Goal: Task Accomplishment & Management: Use online tool/utility

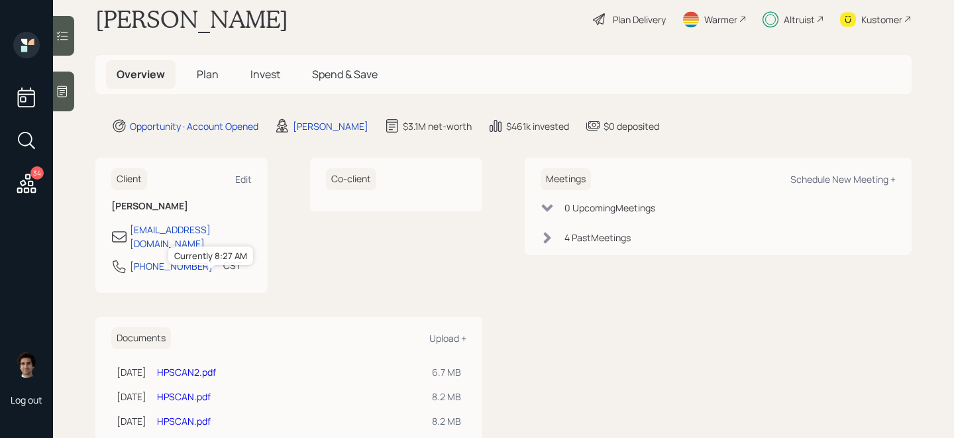
scroll to position [52, 0]
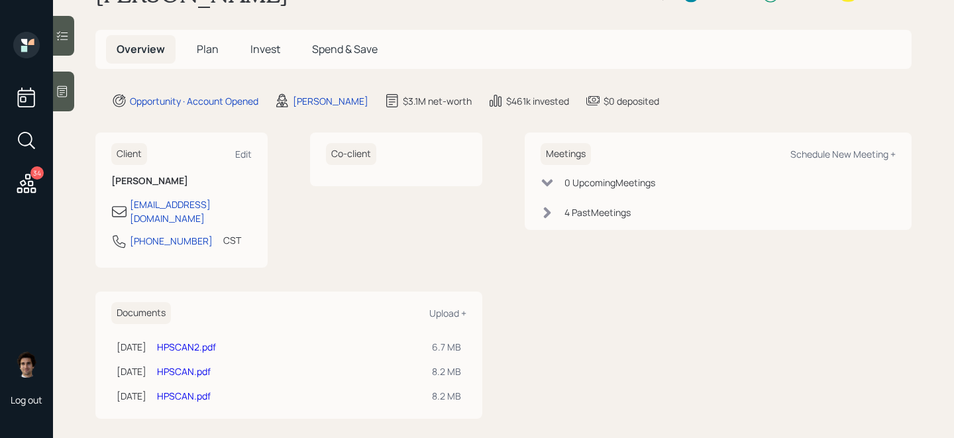
click at [227, 335] on td "HPSCAN2.pdf" at bounding box center [289, 347] width 275 height 25
click at [216, 341] on link "HPSCAN2.pdf" at bounding box center [186, 347] width 59 height 13
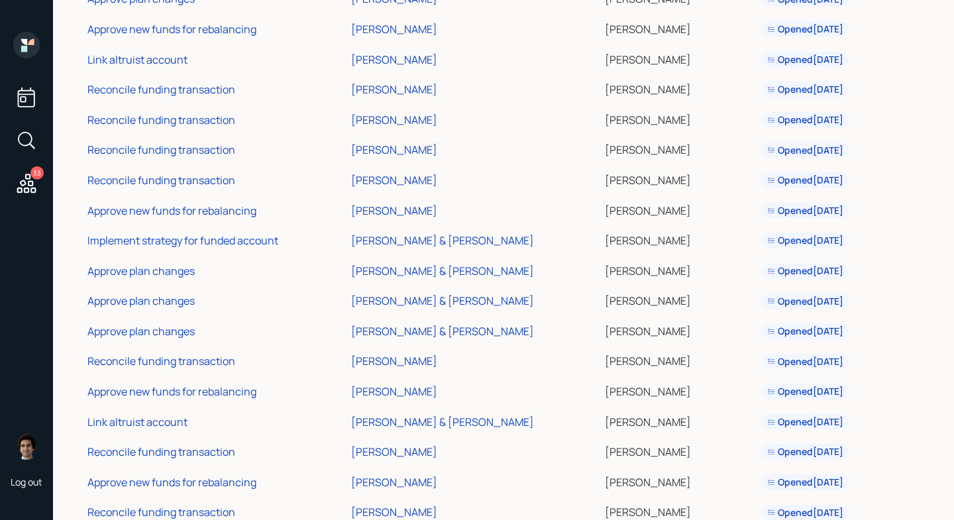
scroll to position [630, 0]
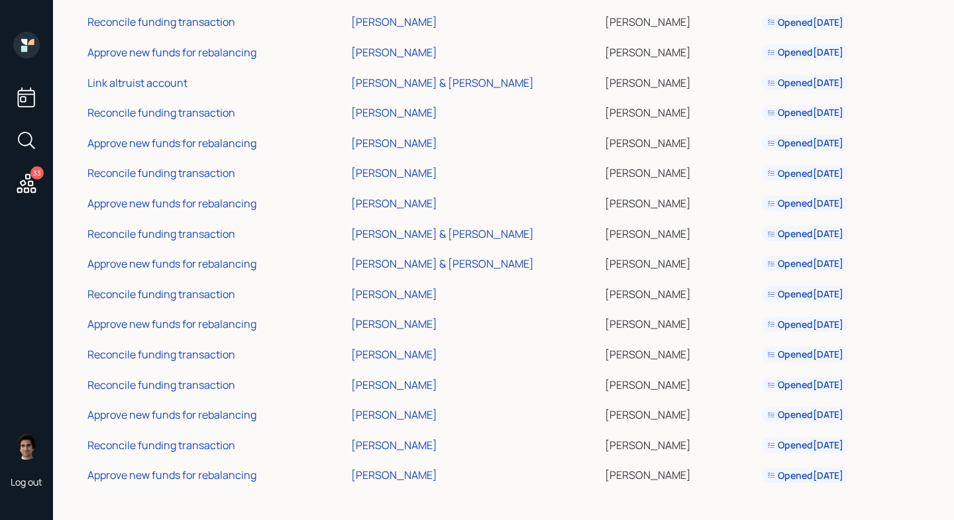
click at [197, 493] on div "Tasks Task Type Household [PERSON_NAME] Open Approve plan changes [PERSON_NAME]…" at bounding box center [503, 260] width 901 height 520
click at [197, 481] on div "Approve new funds for rebalancing" at bounding box center [171, 475] width 169 height 15
click at [211, 444] on div "Reconcile funding transaction" at bounding box center [161, 445] width 148 height 15
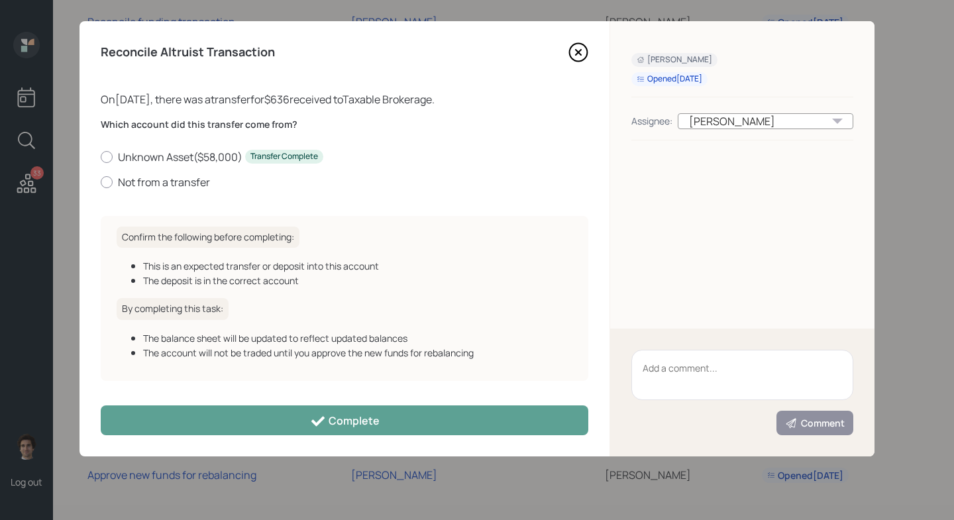
click at [197, 174] on div "Unknown Asset ( $58,000 ) Transfer Complete Not from a transfer" at bounding box center [345, 170] width 488 height 40
click at [197, 189] on div "Which account did this transfer come from? Unknown Asset ( $58,000 ) Transfer C…" at bounding box center [345, 161] width 488 height 87
click at [190, 185] on label "Not from a transfer" at bounding box center [345, 182] width 488 height 15
click at [101, 182] on input "Not from a transfer" at bounding box center [100, 182] width 1 height 1
radio input "true"
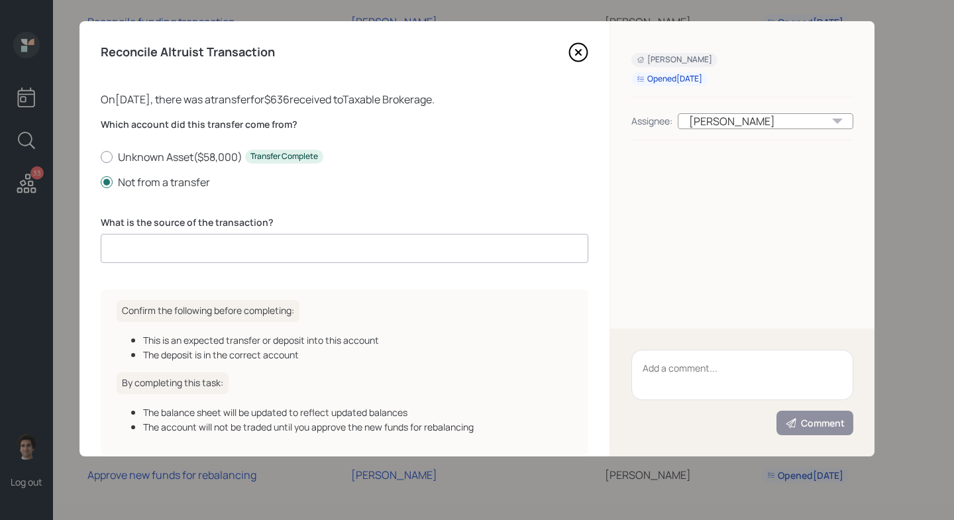
click at [282, 221] on label "What is the source of the transaction?" at bounding box center [345, 222] width 488 height 13
click at [282, 248] on input at bounding box center [345, 248] width 488 height 29
type input "ACAT journal"
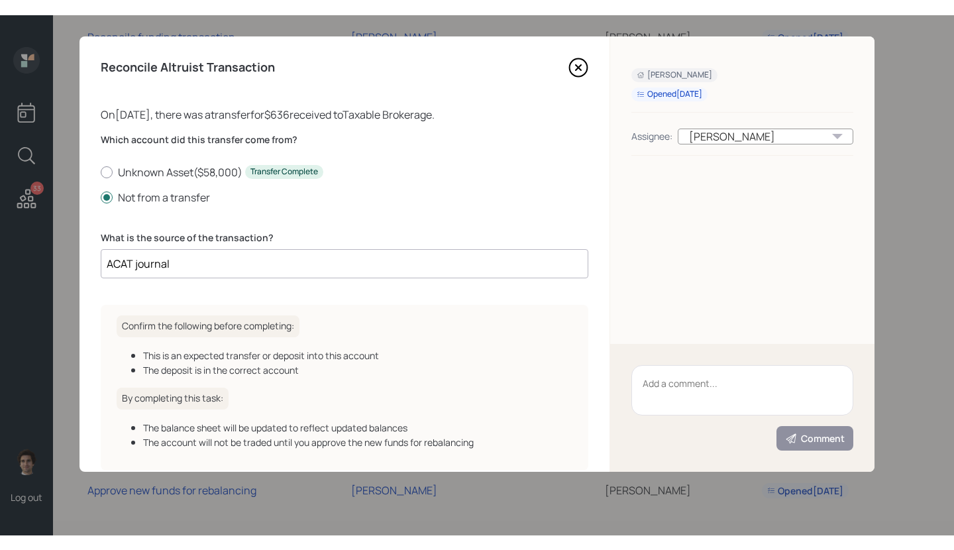
scroll to position [66, 0]
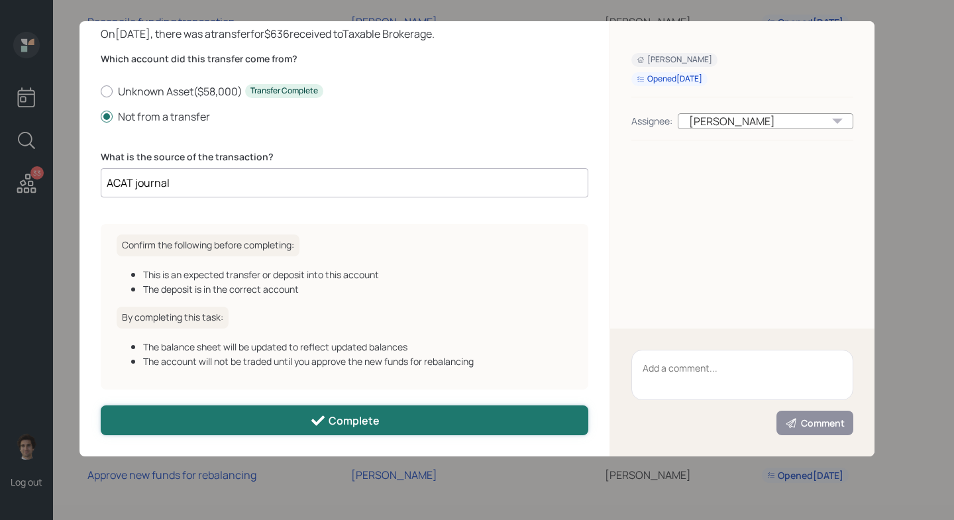
click at [343, 423] on div "Complete" at bounding box center [345, 421] width 70 height 16
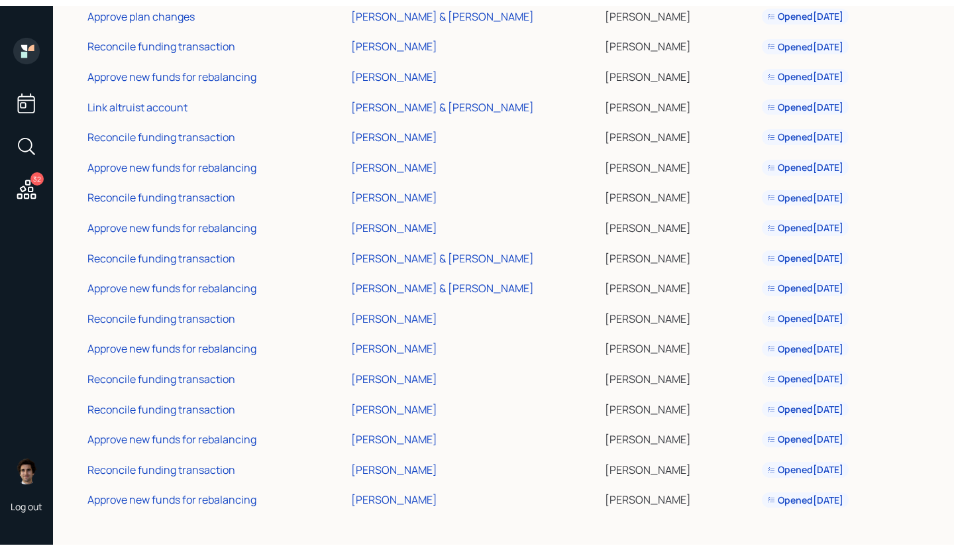
scroll to position [600, 0]
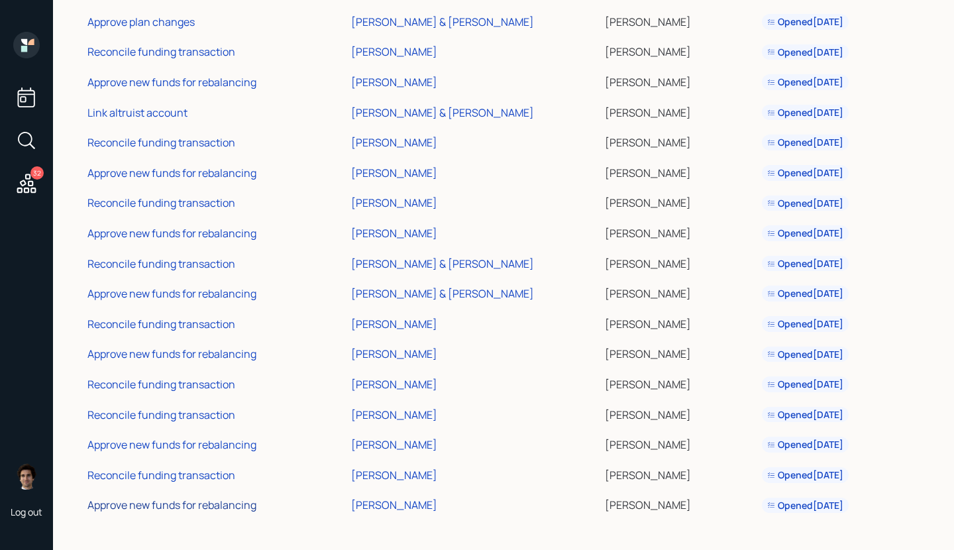
click at [197, 508] on div "Approve new funds for rebalancing" at bounding box center [171, 505] width 169 height 15
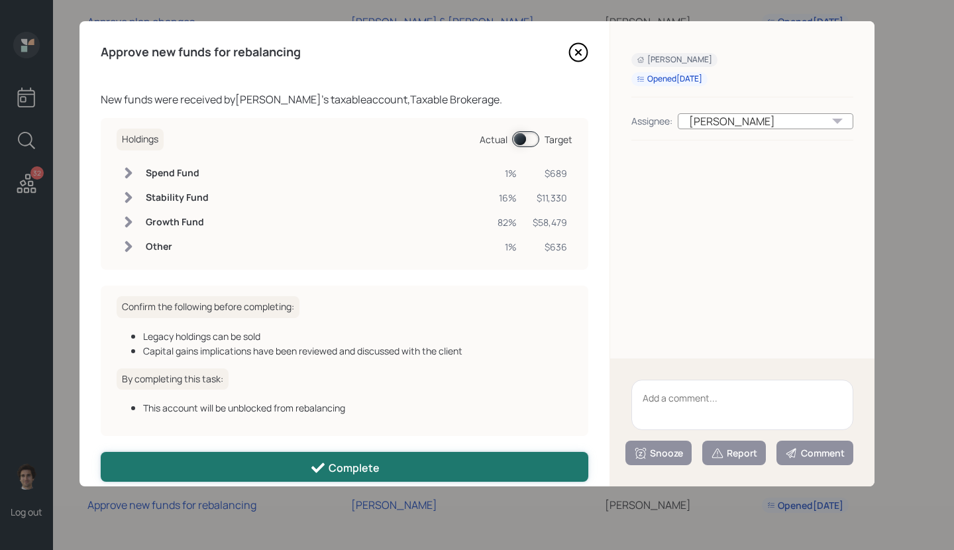
click at [398, 457] on button "Complete" at bounding box center [345, 467] width 488 height 30
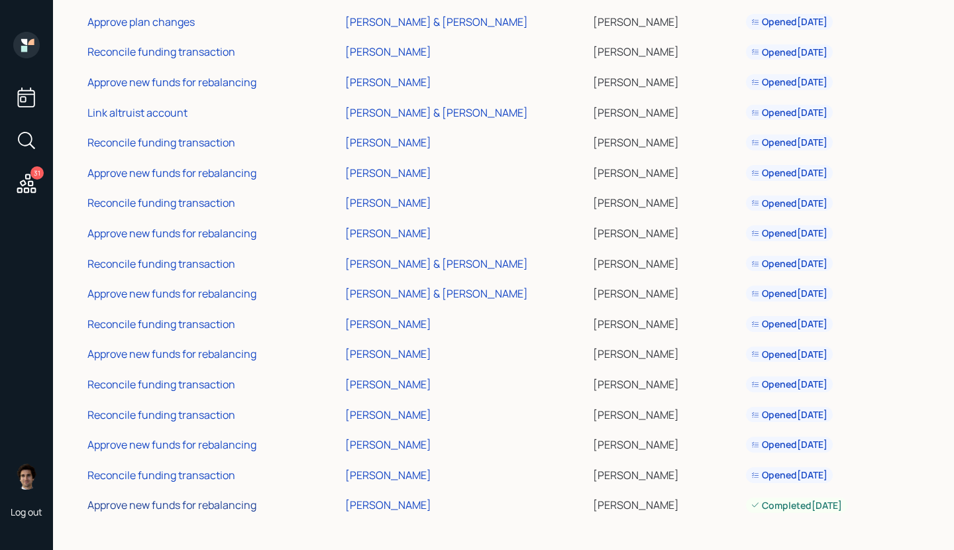
click at [214, 512] on div "Approve new funds for rebalancing" at bounding box center [171, 505] width 169 height 15
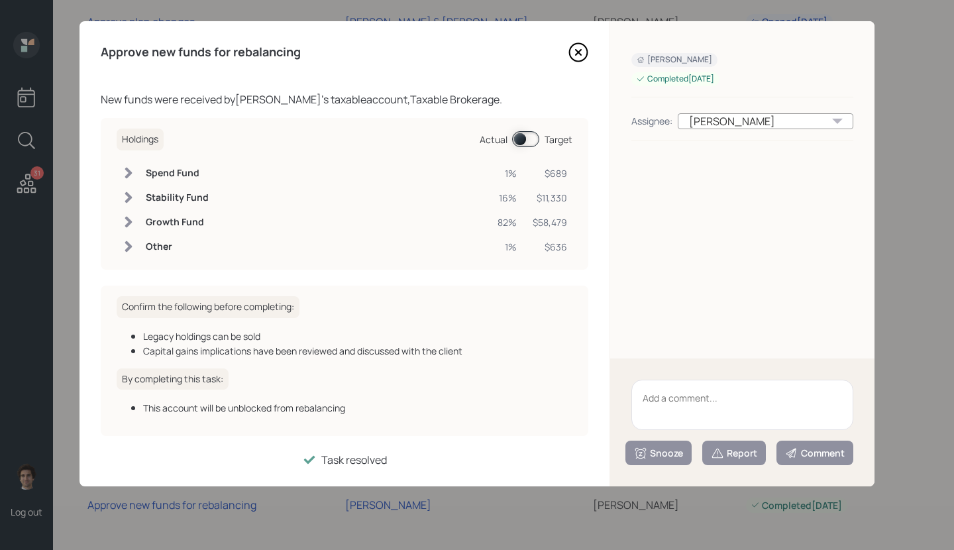
click at [527, 142] on span at bounding box center [525, 139] width 27 height 16
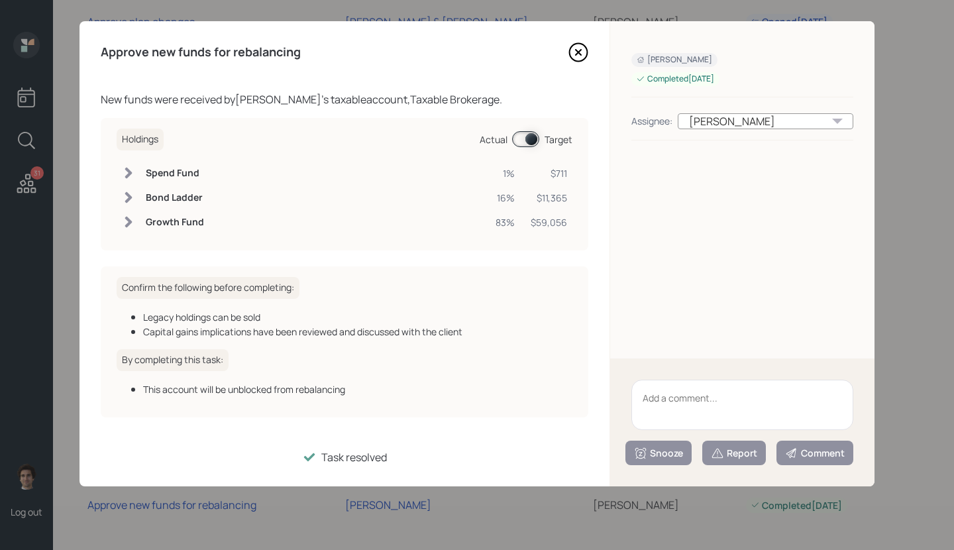
click at [527, 142] on span at bounding box center [525, 139] width 27 height 16
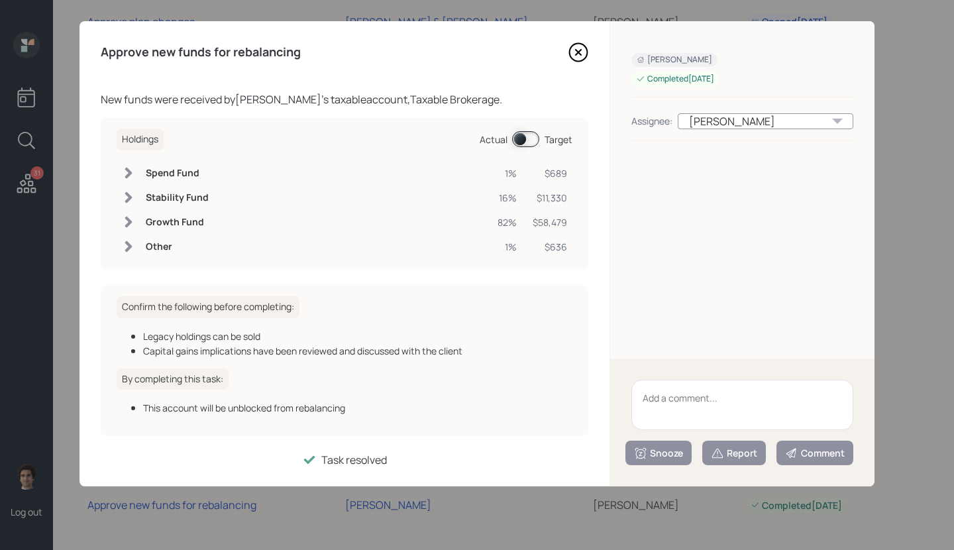
scroll to position [3, 0]
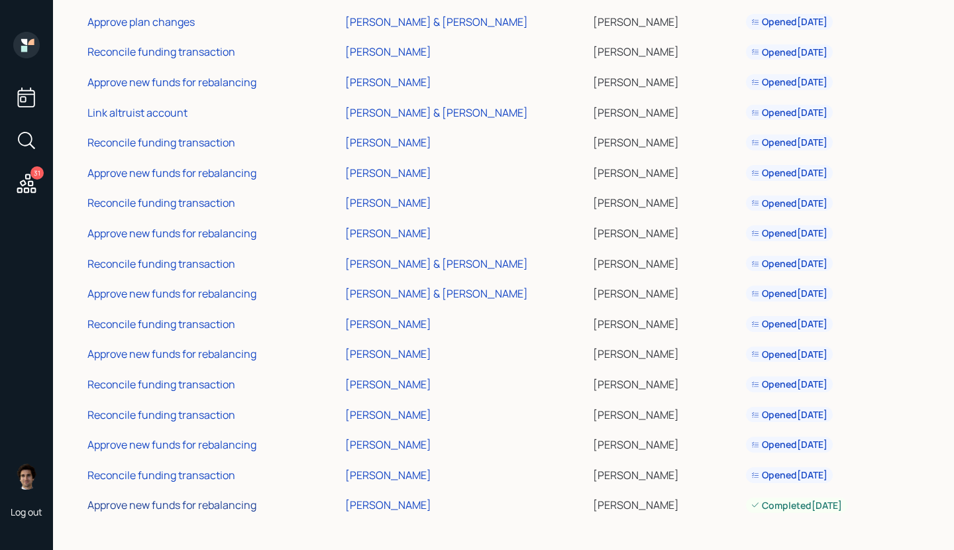
click at [237, 508] on div "Approve new funds for rebalancing" at bounding box center [171, 505] width 169 height 15
click at [222, 476] on div "Reconcile funding transaction" at bounding box center [161, 475] width 148 height 15
click at [201, 418] on div "Reconcile funding transaction" at bounding box center [161, 415] width 148 height 15
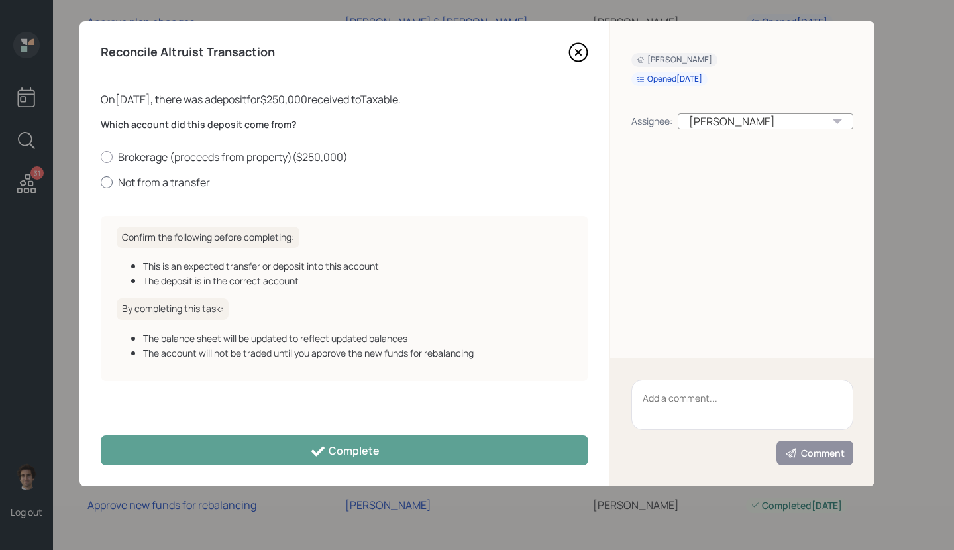
click at [178, 181] on label "Not from a transfer" at bounding box center [345, 182] width 488 height 15
click at [101, 182] on input "Not from a transfer" at bounding box center [100, 182] width 1 height 1
radio input "true"
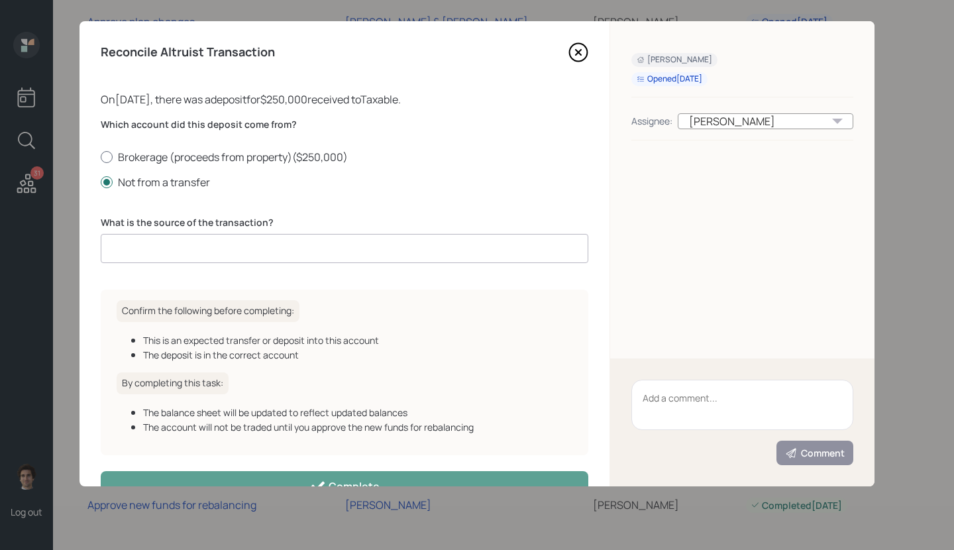
click at [198, 156] on label "Brokerage (proceeds from property) ( $250,000 )" at bounding box center [345, 157] width 488 height 15
click at [101, 156] on input "Brokerage (proceeds from property) ( $250,000 )" at bounding box center [100, 156] width 1 height 1
radio input "true"
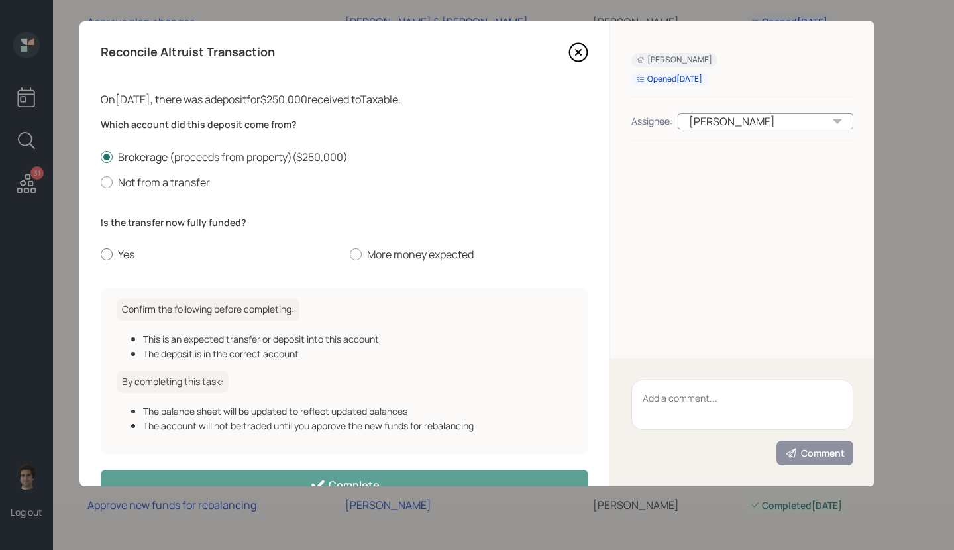
click at [111, 258] on label "Yes" at bounding box center [220, 254] width 239 height 15
click at [101, 255] on input "Yes" at bounding box center [100, 254] width 1 height 1
radio input "true"
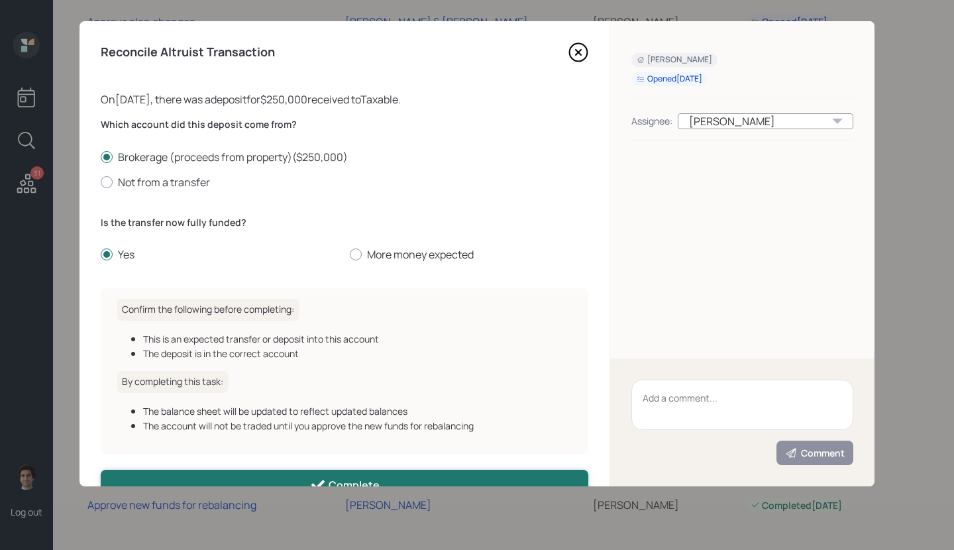
click at [355, 476] on button "Complete" at bounding box center [345, 485] width 488 height 30
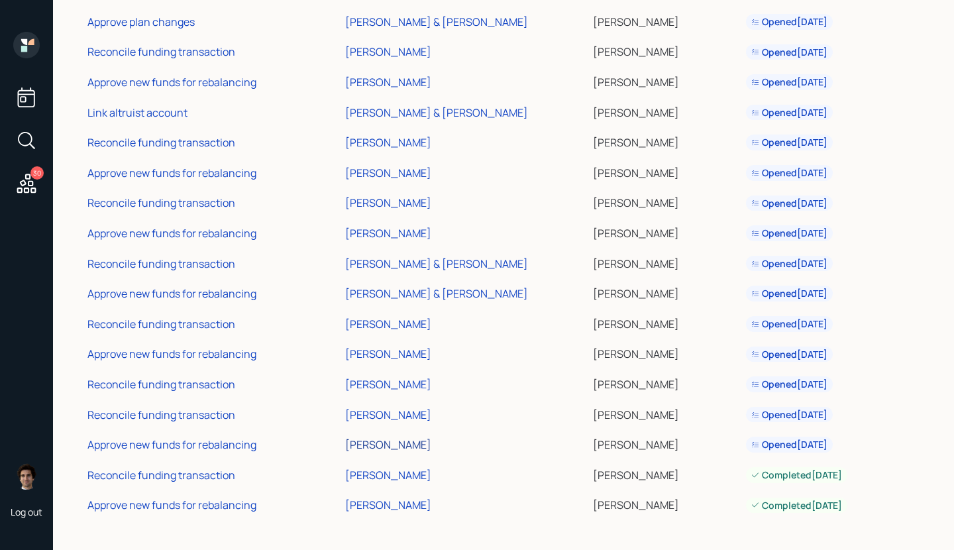
click at [390, 446] on div "[PERSON_NAME]" at bounding box center [388, 444] width 86 height 15
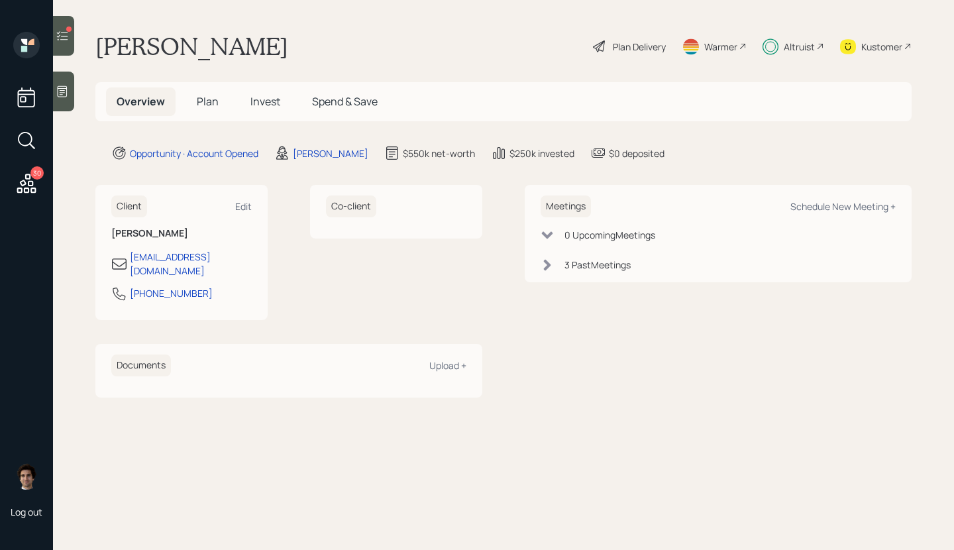
click at [872, 58] on div "Kustomer" at bounding box center [876, 46] width 72 height 29
